Goal: Task Accomplishment & Management: Manage account settings

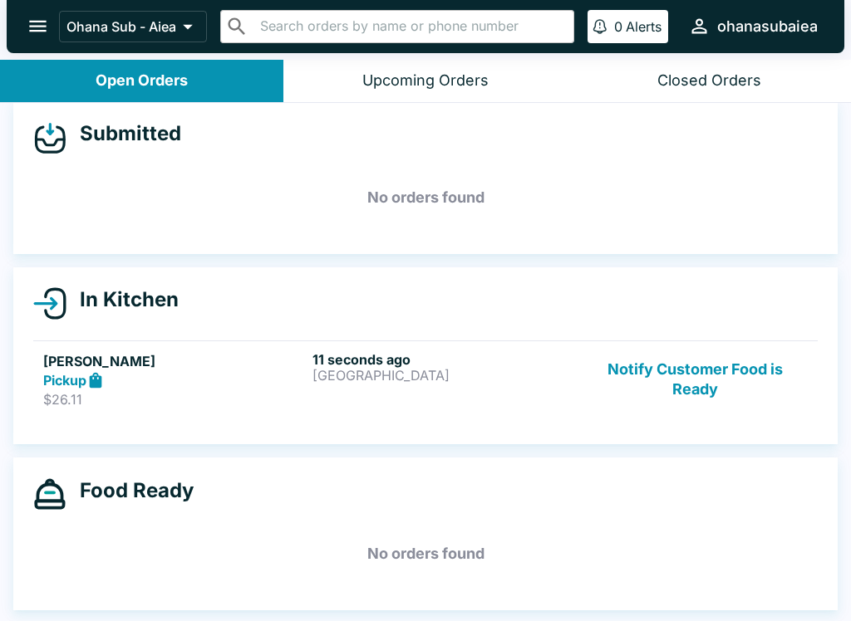
scroll to position [15, 0]
click at [259, 374] on div "Pickup" at bounding box center [174, 380] width 262 height 19
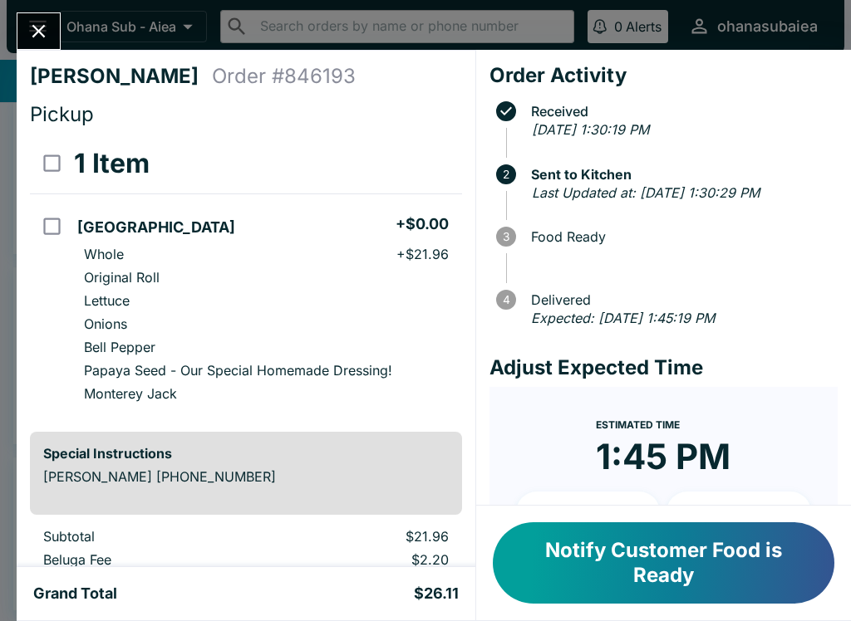
click at [662, 557] on button "Notify Customer Food is Ready" at bounding box center [663, 562] width 341 height 81
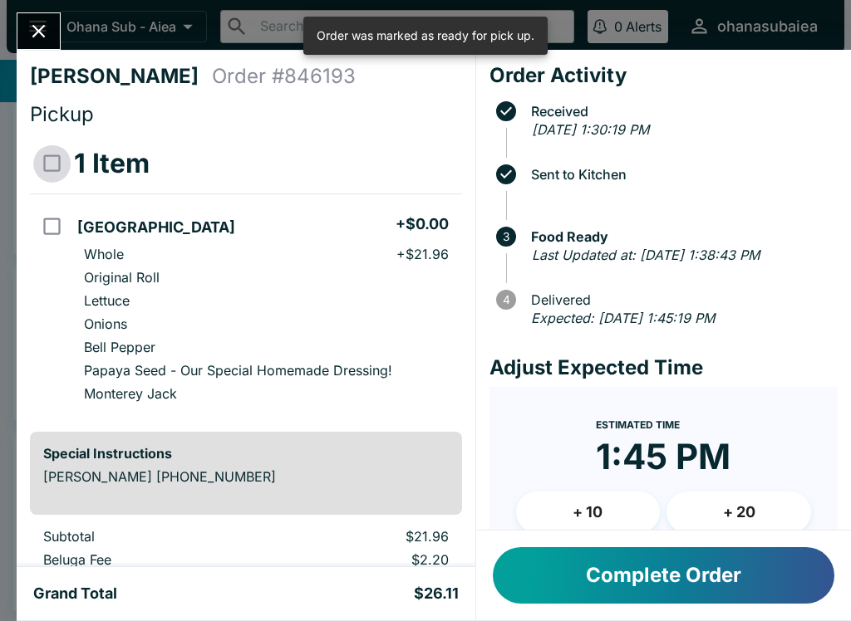
click at [42, 172] on input "select all" at bounding box center [51, 163] width 37 height 37
checkbox input "true"
click at [42, 172] on input "select all" at bounding box center [51, 163] width 37 height 37
checkbox input "false"
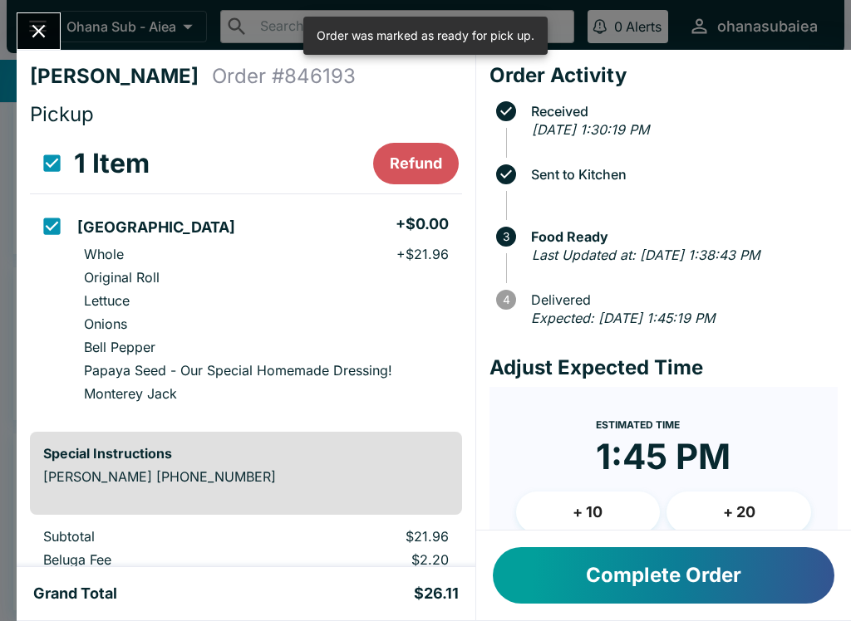
checkbox input "false"
click at [30, 174] on th "orders table" at bounding box center [50, 164] width 41 height 61
click at [60, 171] on input "select all" at bounding box center [51, 163] width 37 height 37
checkbox input "true"
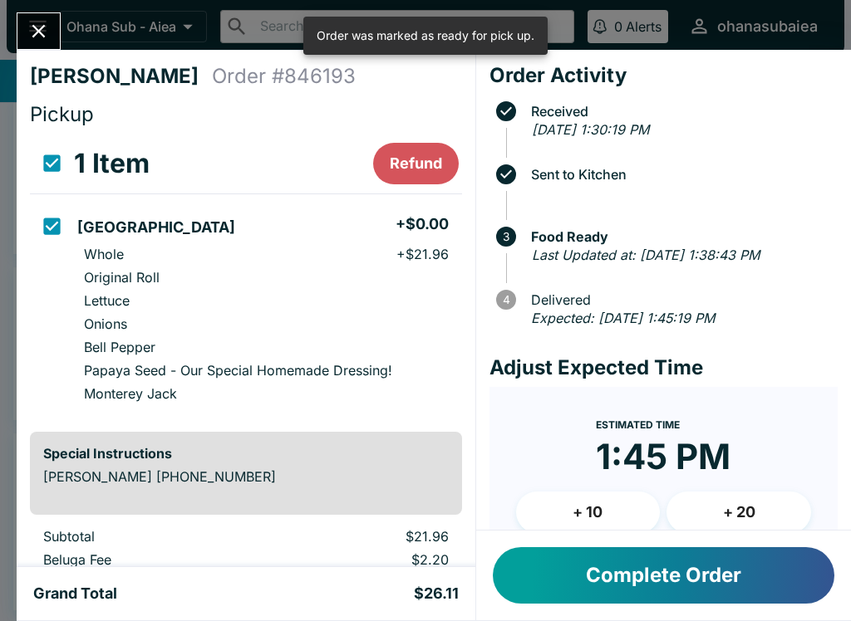
click at [667, 576] on button "Complete Order" at bounding box center [663, 575] width 341 height 56
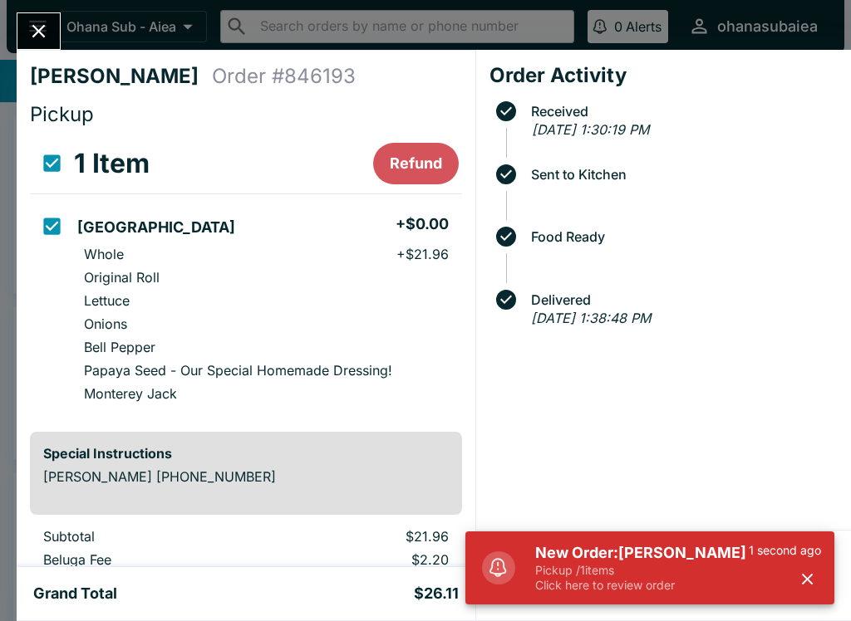
click at [626, 585] on p "Click here to review order" at bounding box center [641, 585] width 213 height 15
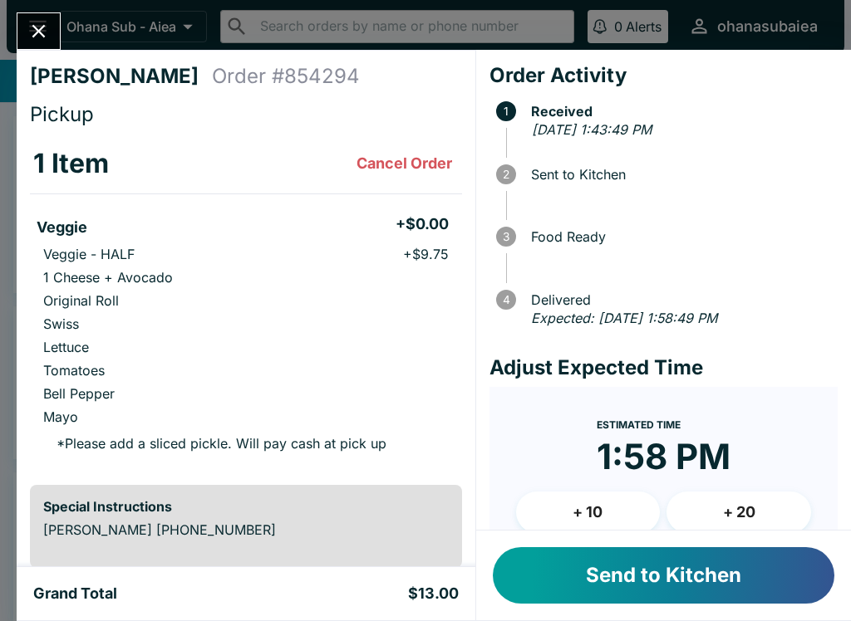
click at [676, 580] on button "Send to Kitchen" at bounding box center [663, 575] width 341 height 56
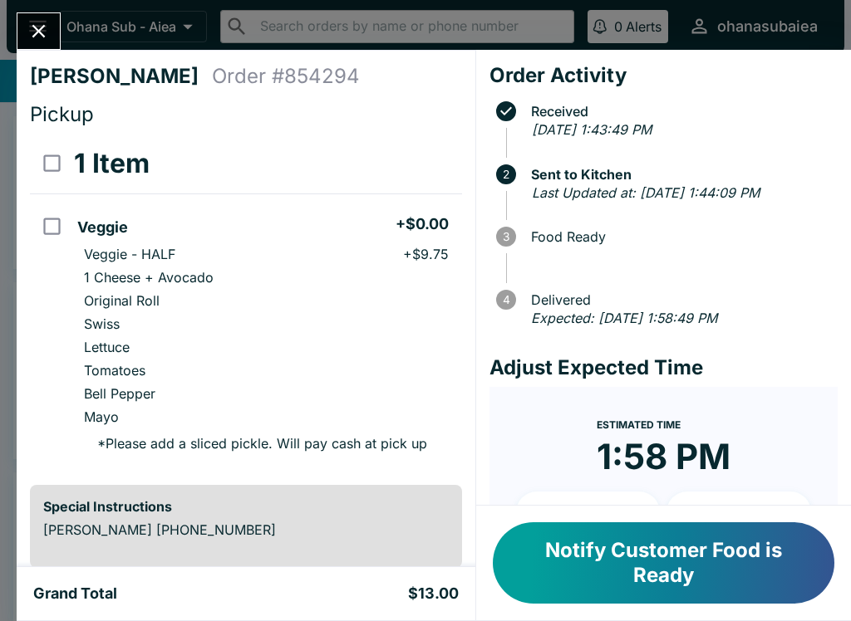
click at [608, 571] on button "Notify Customer Food is Ready" at bounding box center [663, 562] width 341 height 81
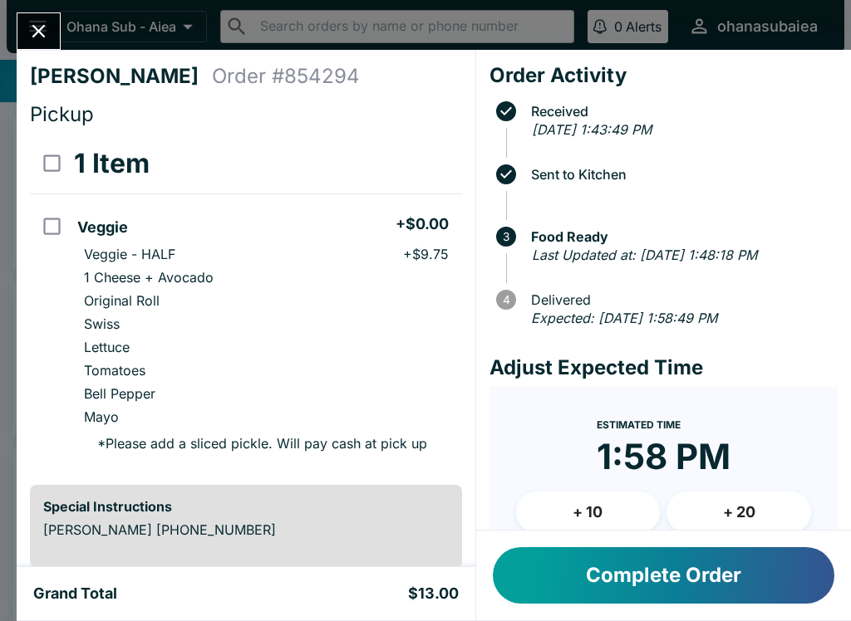
click at [624, 580] on button "Complete Order" at bounding box center [663, 575] width 341 height 56
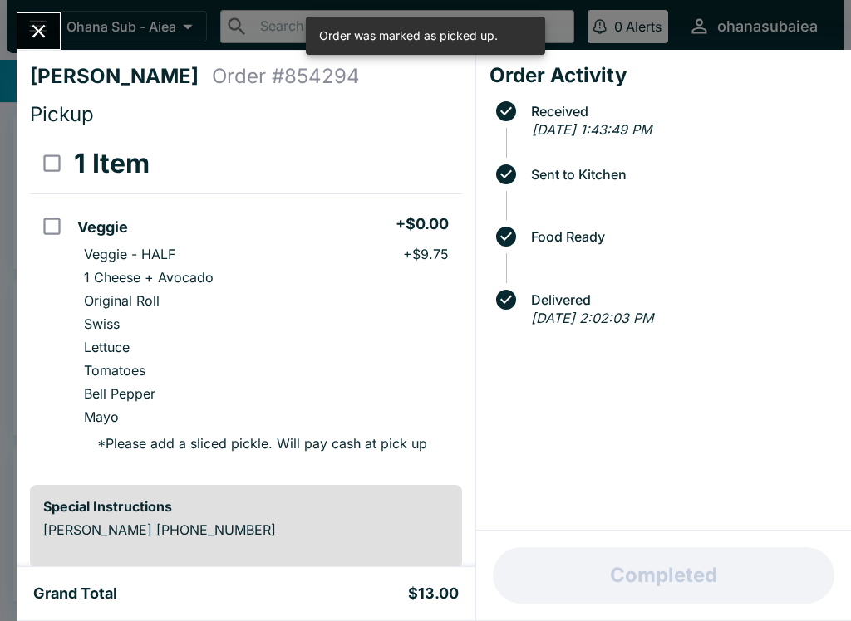
click at [44, 41] on icon "Close" at bounding box center [38, 31] width 22 height 22
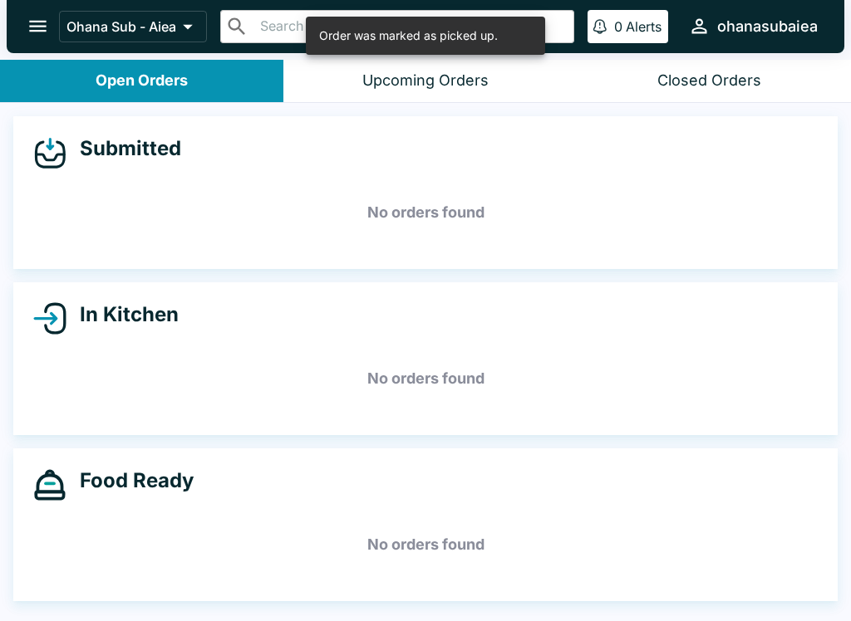
scroll to position [2, 0]
